Goal: Task Accomplishment & Management: Complete application form

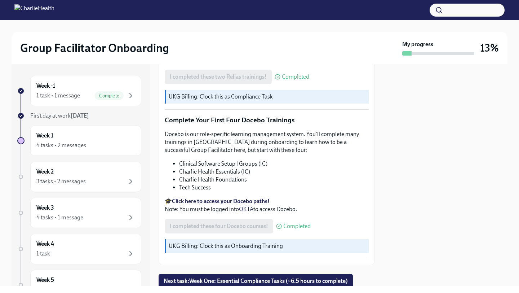
scroll to position [917, 0]
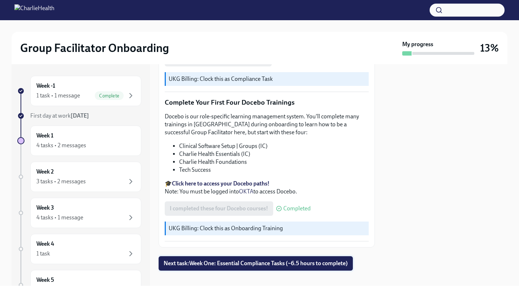
click at [205, 260] on span "Next task : Week One: Essential Compliance Tasks (~6.5 hours to complete)" at bounding box center [256, 263] width 184 height 7
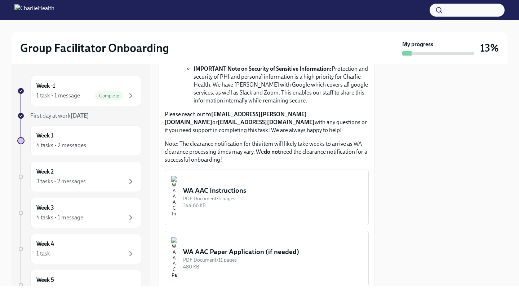
scroll to position [560, 0]
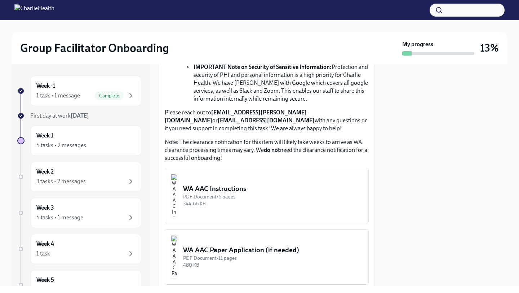
click at [177, 194] on img "button" at bounding box center [174, 195] width 6 height 43
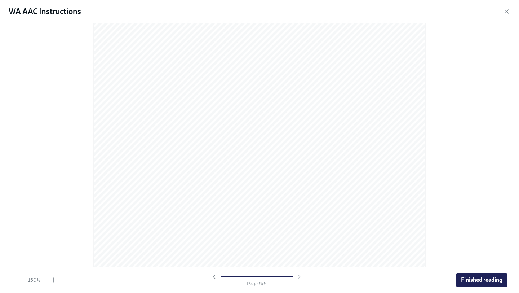
scroll to position [2374, 0]
click at [464, 279] on span "Finished reading" at bounding box center [481, 279] width 41 height 7
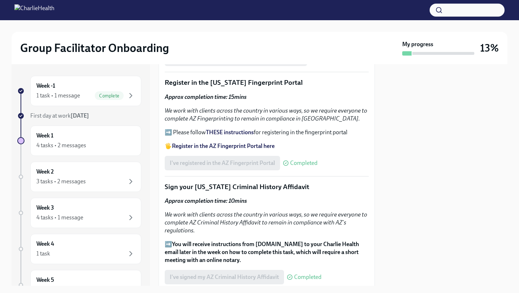
scroll to position [826, 0]
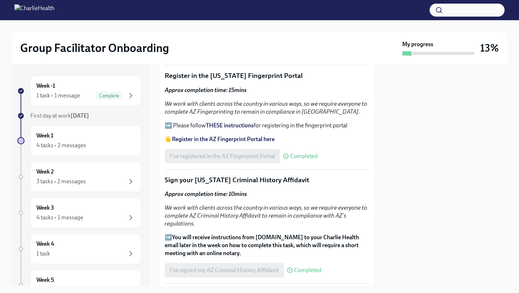
click at [221, 138] on strong "Register in the AZ Fingerprint Portal here" at bounding box center [223, 139] width 103 height 7
click at [243, 126] on strong "THESE instructions" at bounding box center [230, 125] width 48 height 7
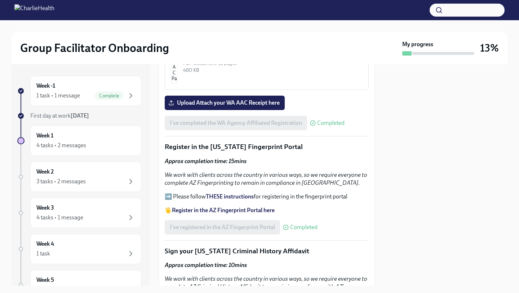
scroll to position [756, 0]
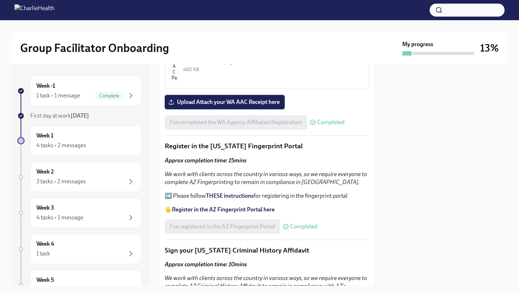
click at [215, 104] on span "Upload Attach your WA AAC Receipt here" at bounding box center [225, 101] width 110 height 7
click at [0, 0] on input "Upload Attach your WA AAC Receipt here" at bounding box center [0, 0] width 0 height 0
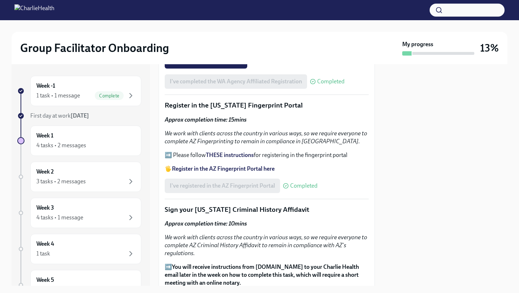
scroll to position [797, 0]
